Goal: Check status: Check status

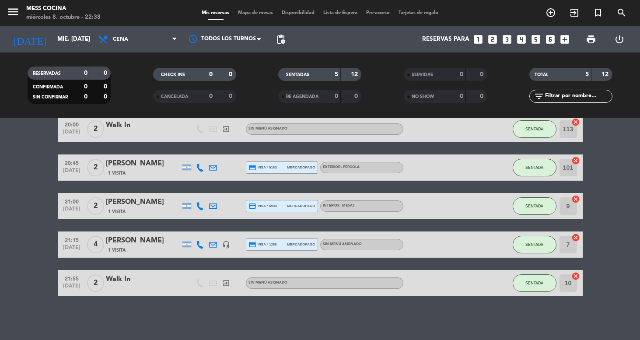
scroll to position [42, 0]
click at [61, 30] on div "[DATE] mié. [DATE] arrow_drop_down" at bounding box center [50, 39] width 87 height 19
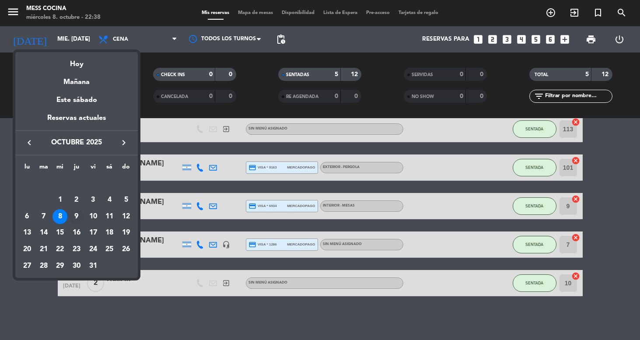
click at [75, 217] on div "9" at bounding box center [76, 216] width 15 height 15
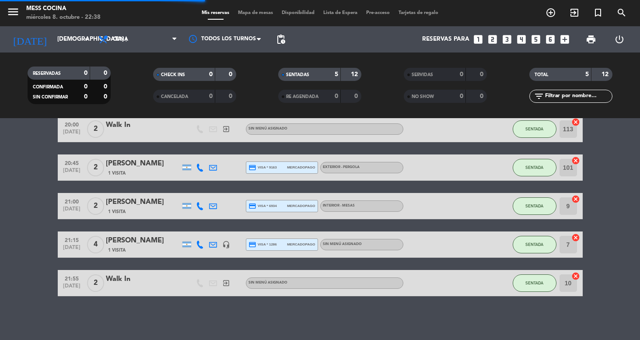
scroll to position [0, 0]
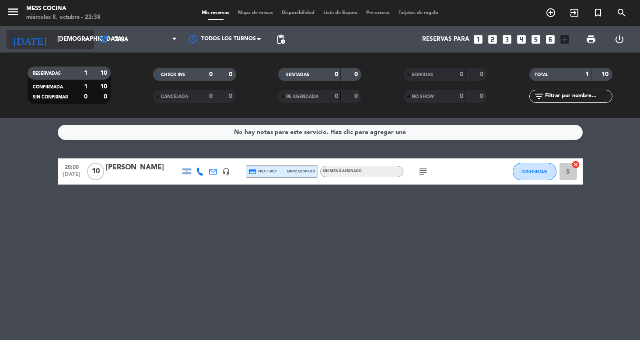
click at [66, 48] on div "[DATE] jue. [DATE] arrow_drop_down" at bounding box center [50, 39] width 87 height 19
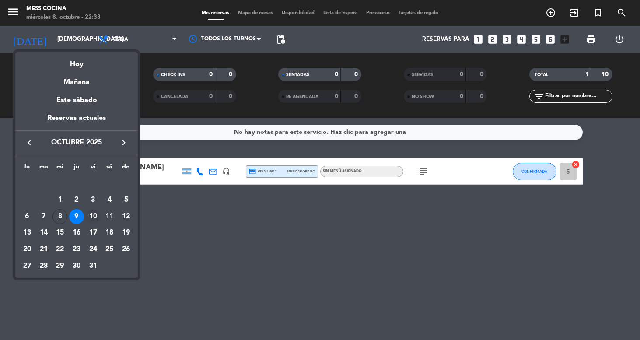
click at [88, 217] on div "10" at bounding box center [93, 216] width 15 height 15
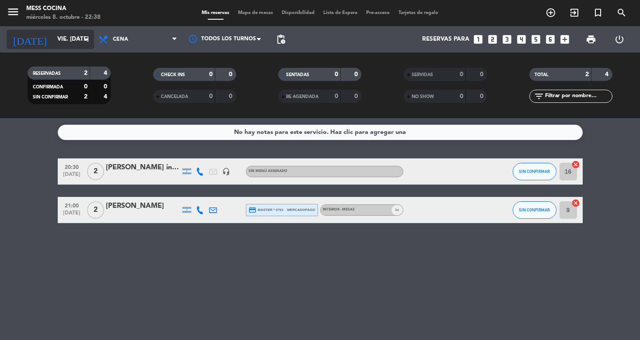
click at [63, 42] on input "vie. [DATE]" at bounding box center [92, 39] width 78 height 16
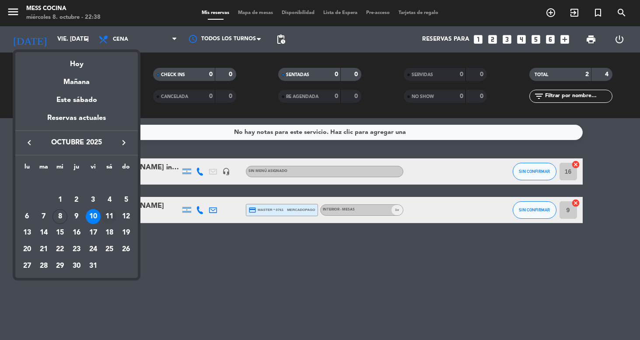
click at [108, 225] on td "11" at bounding box center [109, 216] width 17 height 17
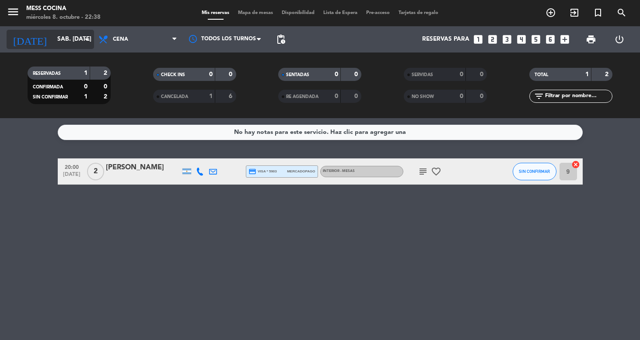
click at [81, 41] on input "sáb. [DATE]" at bounding box center [92, 39] width 78 height 16
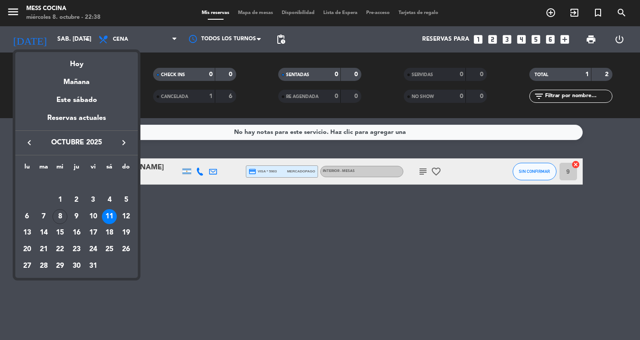
click at [425, 173] on div at bounding box center [320, 170] width 640 height 340
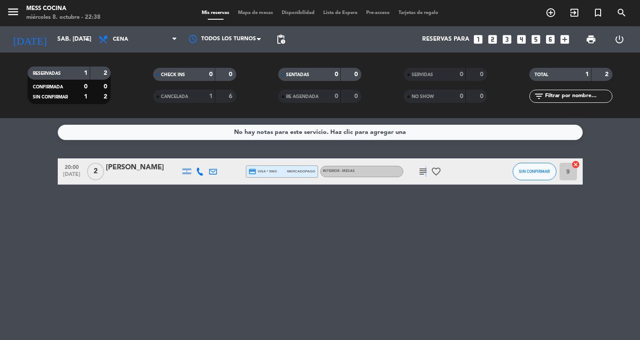
click at [424, 172] on icon "subject" at bounding box center [423, 171] width 10 height 10
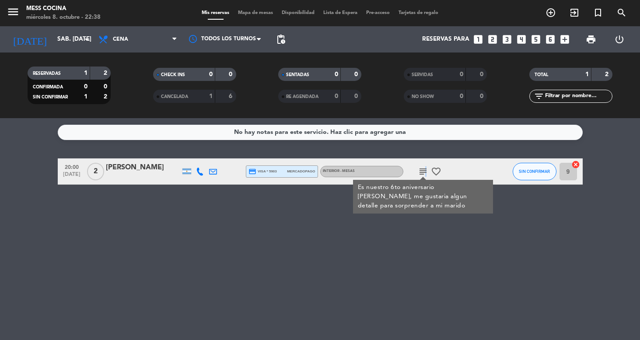
click at [424, 172] on icon "subject" at bounding box center [423, 171] width 10 height 10
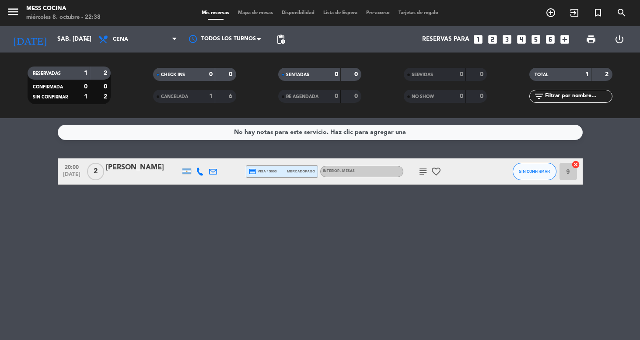
click at [39, 22] on div "menu Mess Cocina miércoles 8. octubre - 22:38" at bounding box center [80, 13] width 160 height 21
click at [53, 40] on input "sáb. [DATE]" at bounding box center [92, 39] width 78 height 16
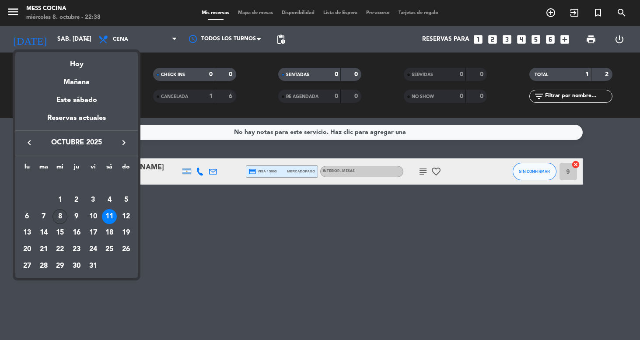
click at [60, 217] on div "8" at bounding box center [59, 216] width 15 height 15
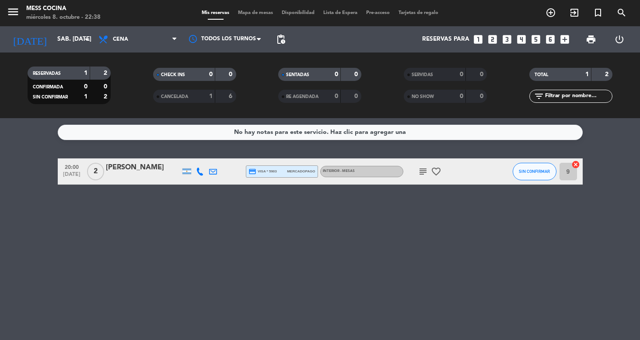
type input "mié. [DATE]"
